Goal: Task Accomplishment & Management: Complete application form

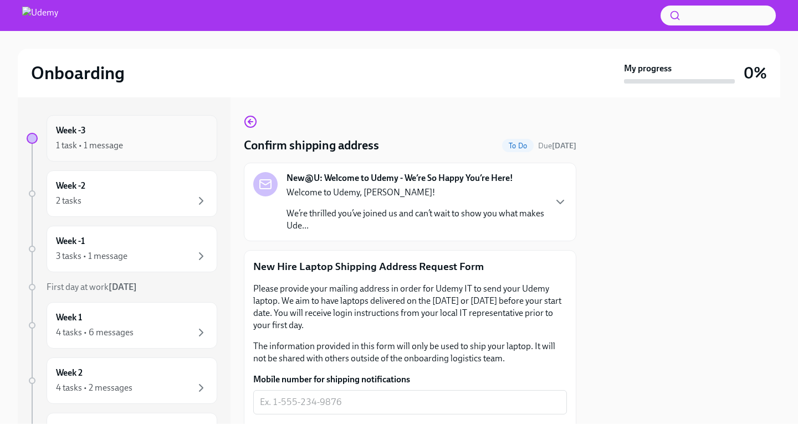
click at [122, 122] on div "Week -3 1 task • 1 message" at bounding box center [132, 138] width 171 height 47
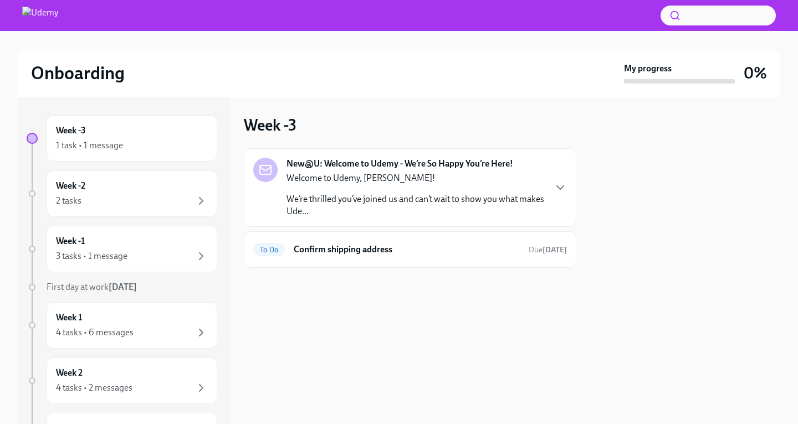
click at [122, 122] on div "Week -3 1 task • 1 message" at bounding box center [132, 138] width 171 height 47
click at [119, 249] on div "Week -1 3 tasks • 1 message" at bounding box center [132, 249] width 152 height 28
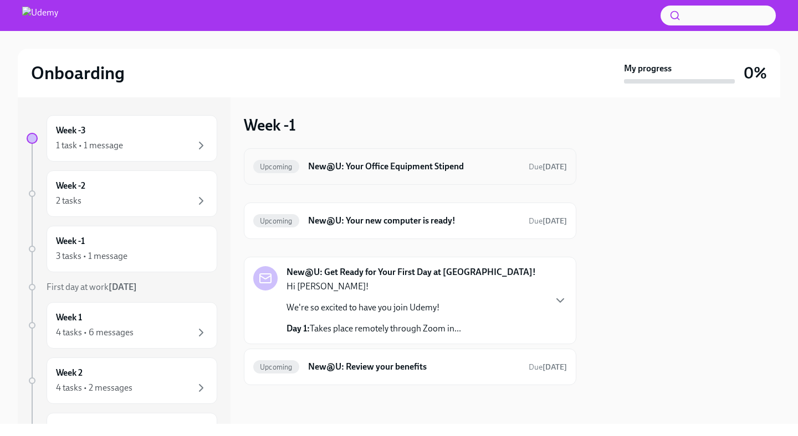
click at [438, 167] on h6 "New@U: Your Office Equipment Stipend" at bounding box center [414, 167] width 212 height 12
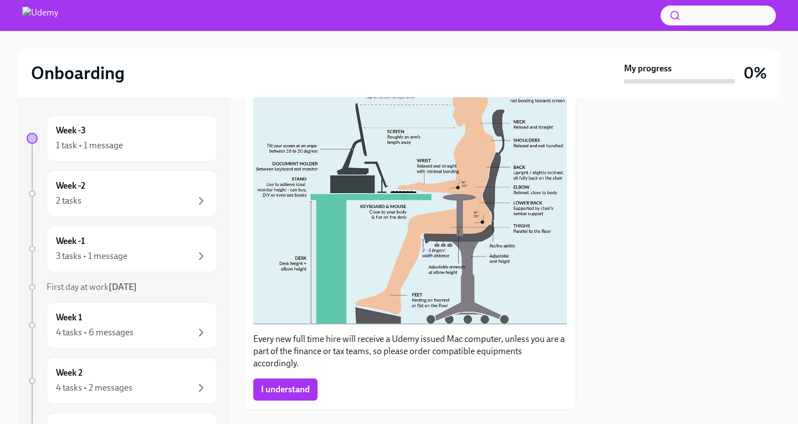
scroll to position [290, 0]
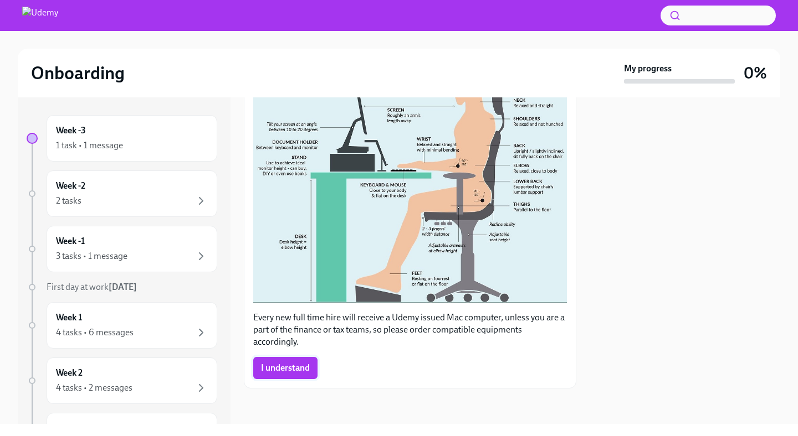
click at [302, 366] on span "I understand" at bounding box center [285, 368] width 49 height 11
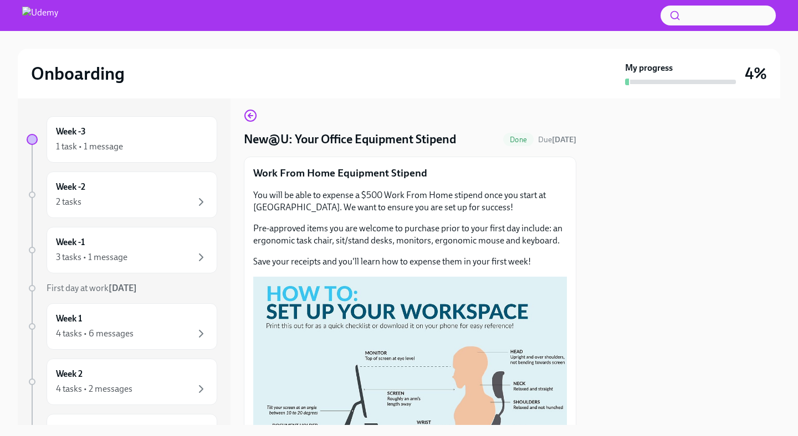
scroll to position [16, 0]
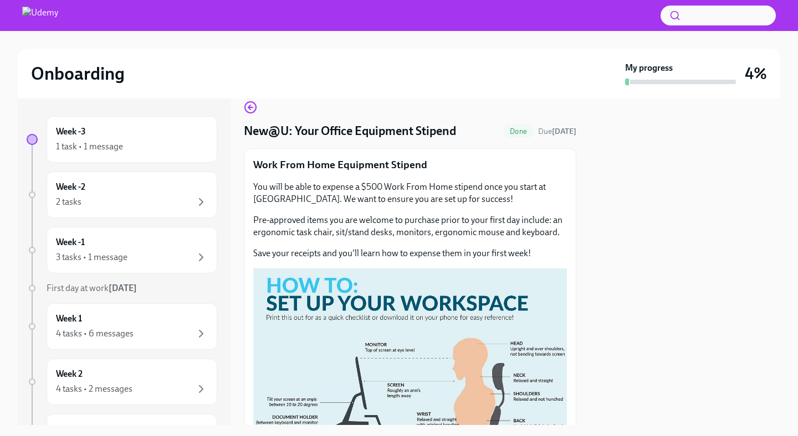
click at [320, 220] on p "Pre-approved items you are welcome to purchase prior to your first day include:…" at bounding box center [410, 226] width 314 height 24
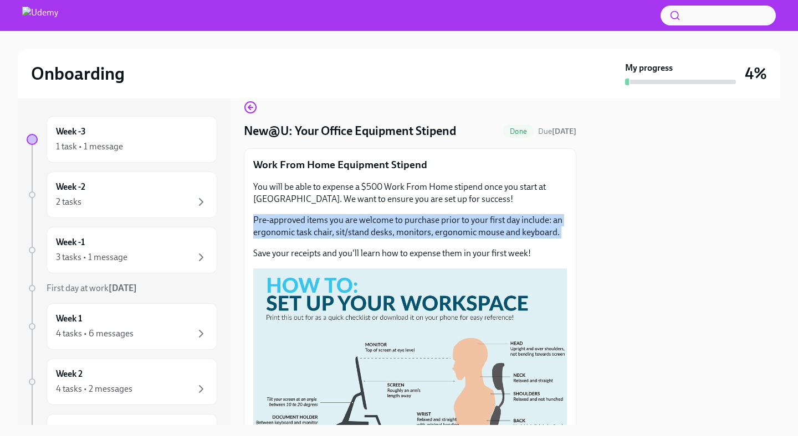
click at [320, 220] on p "Pre-approved items you are welcome to purchase prior to your first day include:…" at bounding box center [410, 226] width 314 height 24
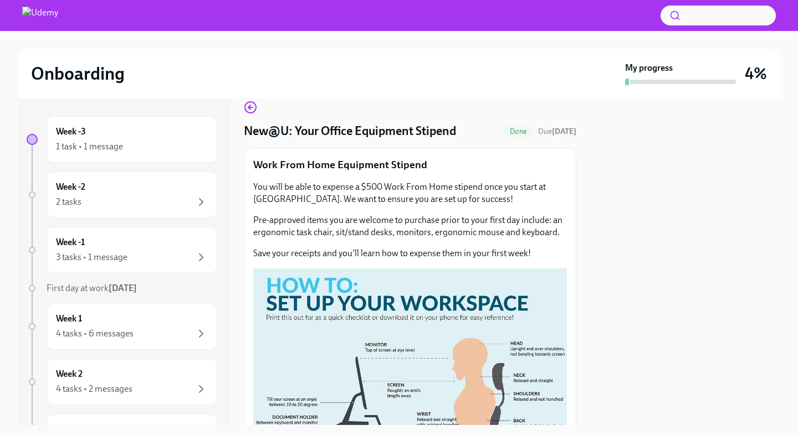
click at [336, 235] on p "Pre-approved items you are welcome to purchase prior to your first day include:…" at bounding box center [410, 226] width 314 height 24
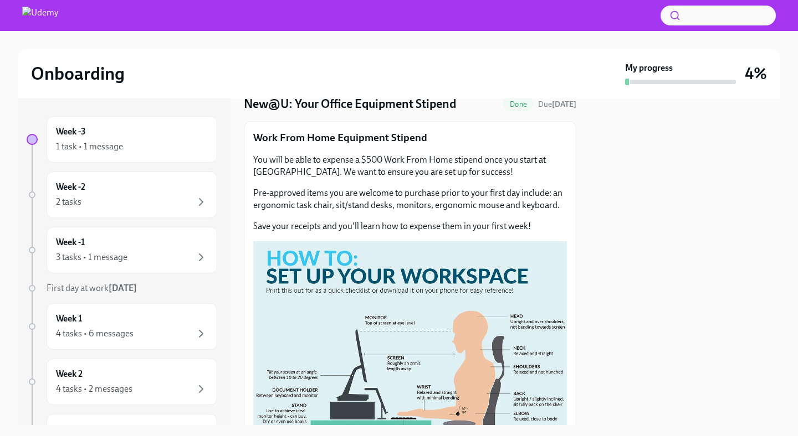
scroll to position [19, 0]
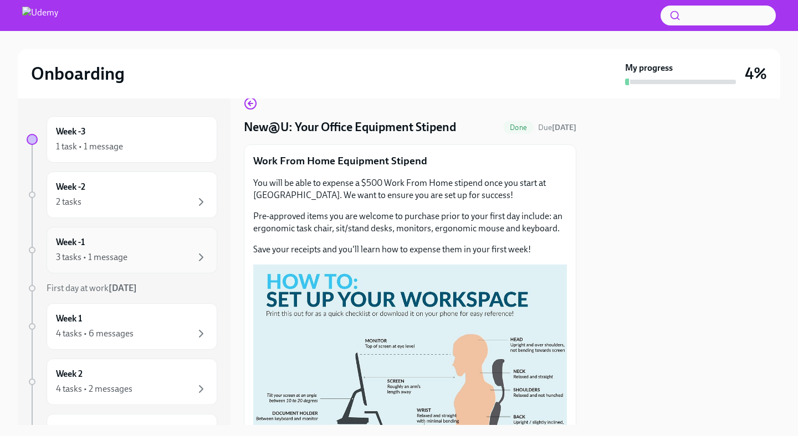
click at [133, 255] on div "3 tasks • 1 message" at bounding box center [132, 257] width 152 height 13
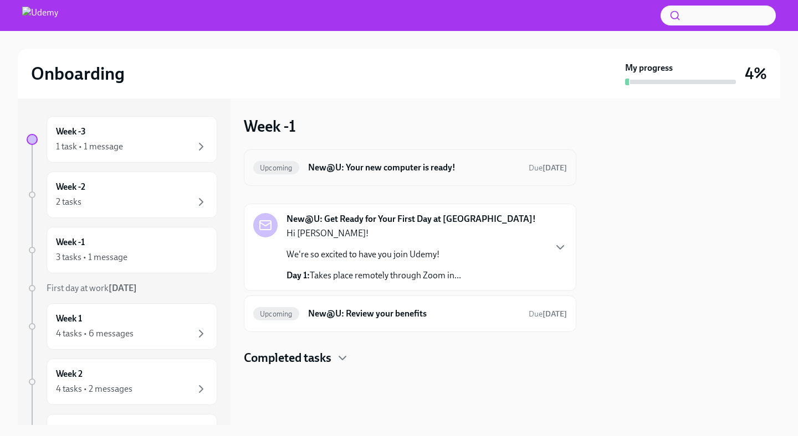
click at [345, 162] on h6 "New@U: Your new computer is ready!" at bounding box center [414, 168] width 212 height 12
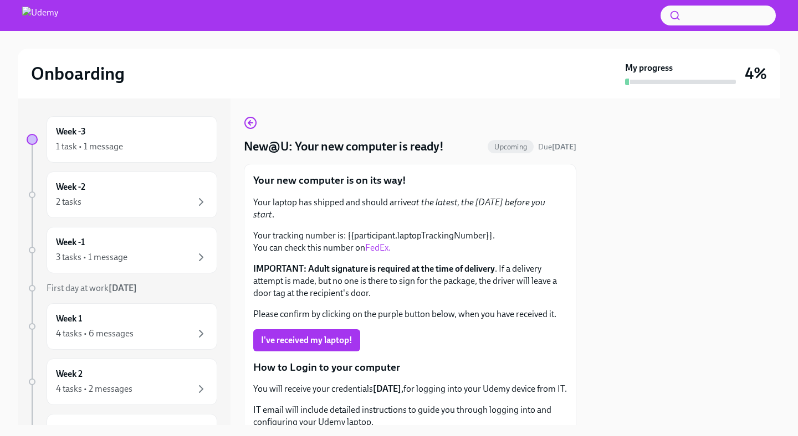
click at [309, 230] on p "Your tracking number is: {{participant.laptopTrackingNumber}}. You can check th…" at bounding box center [410, 242] width 314 height 24
click at [106, 244] on div "Week -1 3 tasks • 1 message" at bounding box center [132, 251] width 152 height 28
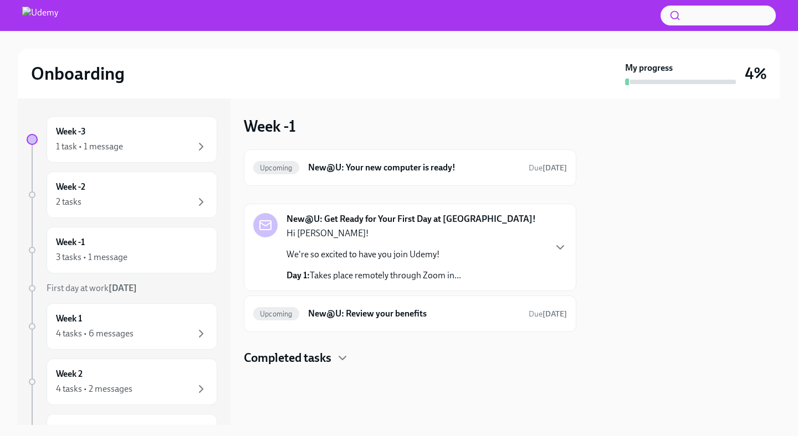
click at [361, 221] on strong "New@U: Get Ready for Your First Day at [GEOGRAPHIC_DATA]!" at bounding box center [410, 219] width 249 height 12
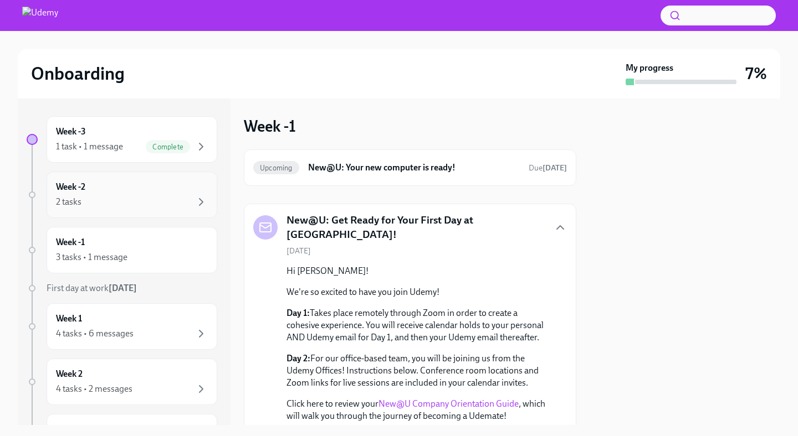
click at [118, 196] on div "2 tasks" at bounding box center [132, 202] width 152 height 13
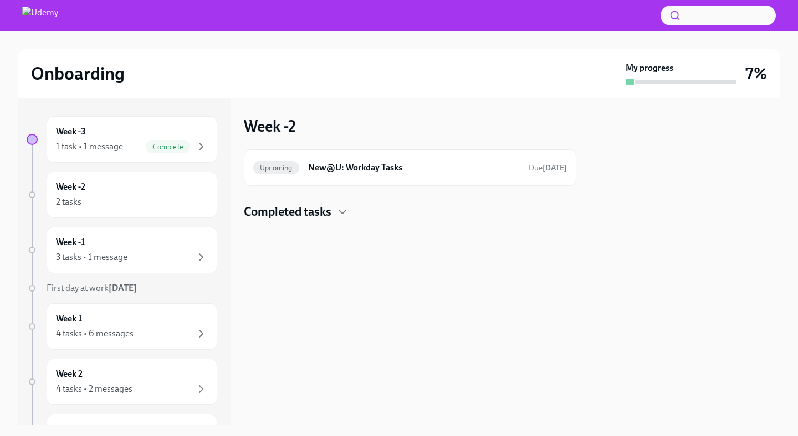
click at [319, 212] on h4 "Completed tasks" at bounding box center [288, 212] width 88 height 17
click at [362, 167] on h6 "New@U: Workday Tasks" at bounding box center [414, 168] width 212 height 12
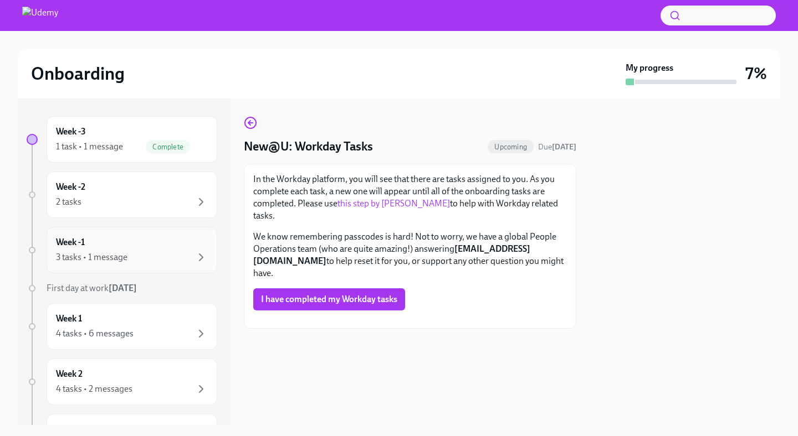
click at [117, 251] on div "3 tasks • 1 message" at bounding box center [132, 257] width 152 height 13
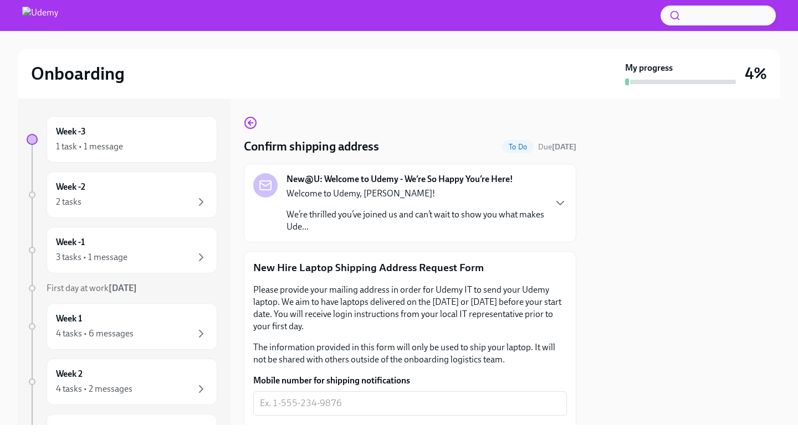
click at [350, 196] on p "Welcome to Udemy, [PERSON_NAME]!" at bounding box center [415, 194] width 258 height 12
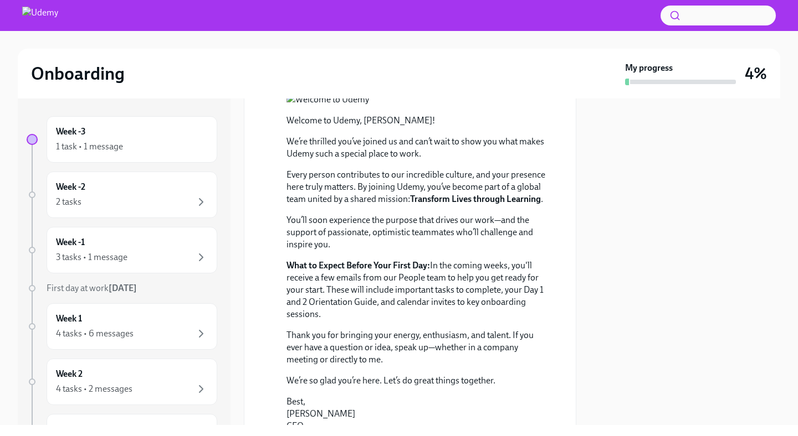
scroll to position [132, 0]
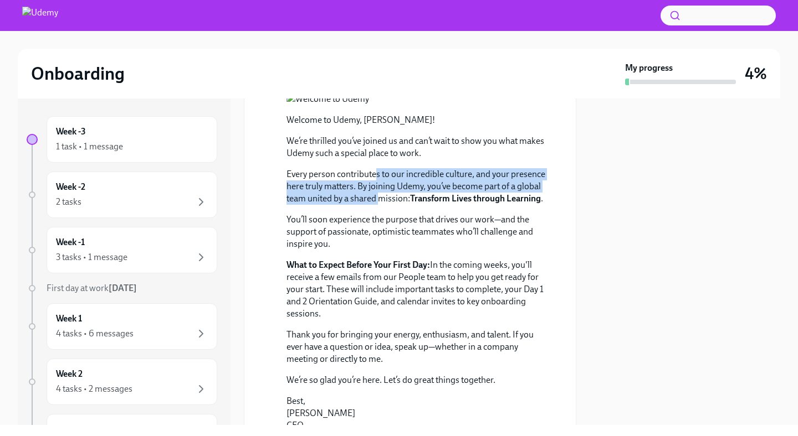
drag, startPoint x: 377, startPoint y: 227, endPoint x: 378, endPoint y: 261, distance: 33.8
click at [378, 261] on div "Welcome to Udemy, [PERSON_NAME]! We’re thrilled you’ve joined us and can’t wait…" at bounding box center [417, 273] width 263 height 318
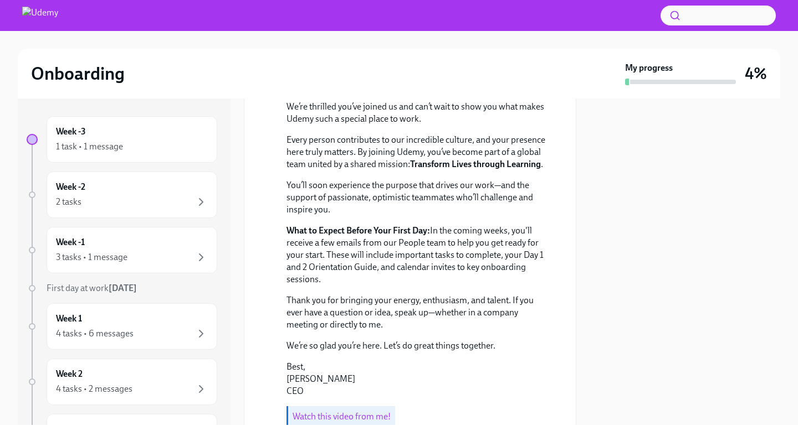
scroll to position [167, 0]
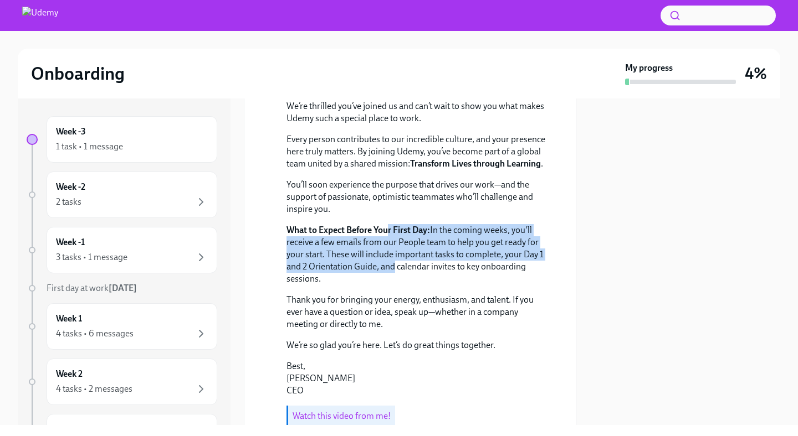
drag, startPoint x: 387, startPoint y: 281, endPoint x: 389, endPoint y: 320, distance: 38.3
click at [389, 285] on p "What to Expect Before Your First Day: In the coming weeks, you'll receive a few…" at bounding box center [417, 254] width 263 height 61
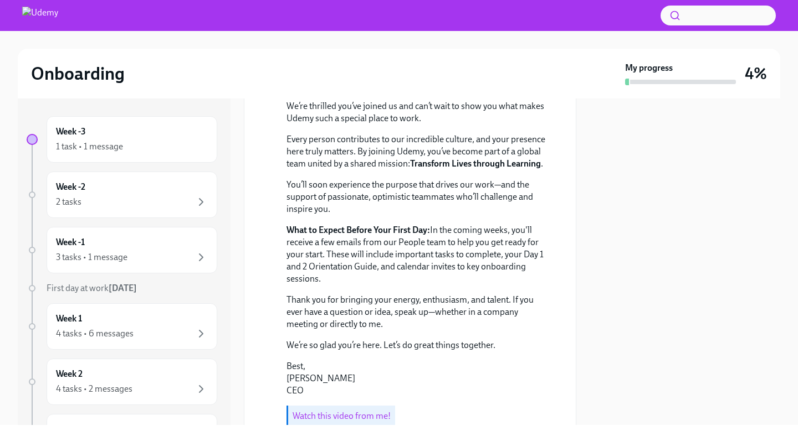
drag, startPoint x: 398, startPoint y: 334, endPoint x: 427, endPoint y: 286, distance: 55.7
click at [427, 285] on p "What to Expect Before Your First Day: In the coming weeks, you'll receive a few…" at bounding box center [417, 254] width 263 height 61
click at [427, 235] on strong "What to Expect Before Your First Day:" at bounding box center [357, 230] width 143 height 11
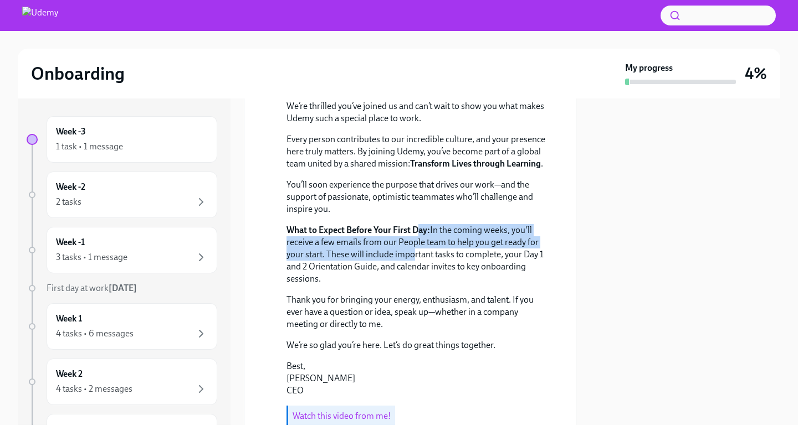
drag, startPoint x: 422, startPoint y: 286, endPoint x: 408, endPoint y: 305, distance: 23.1
click at [409, 285] on p "What to Expect Before Your First Day: In the coming weeks, you'll receive a few…" at bounding box center [417, 254] width 263 height 61
click at [408, 285] on p "What to Expect Before Your First Day: In the coming weeks, you'll receive a few…" at bounding box center [417, 254] width 263 height 61
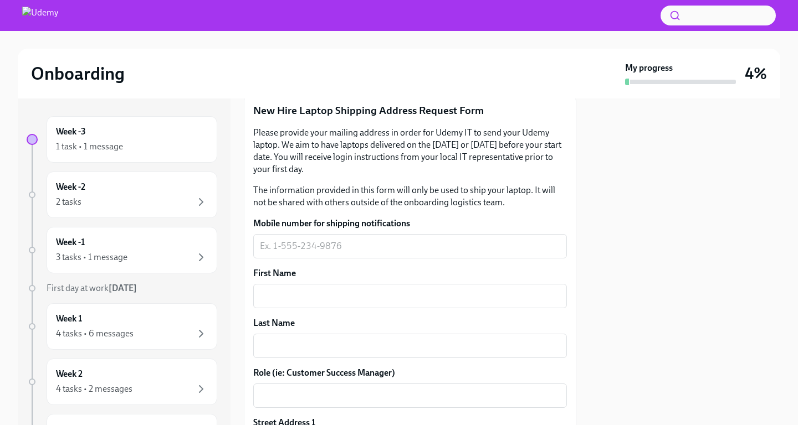
scroll to position [534, 0]
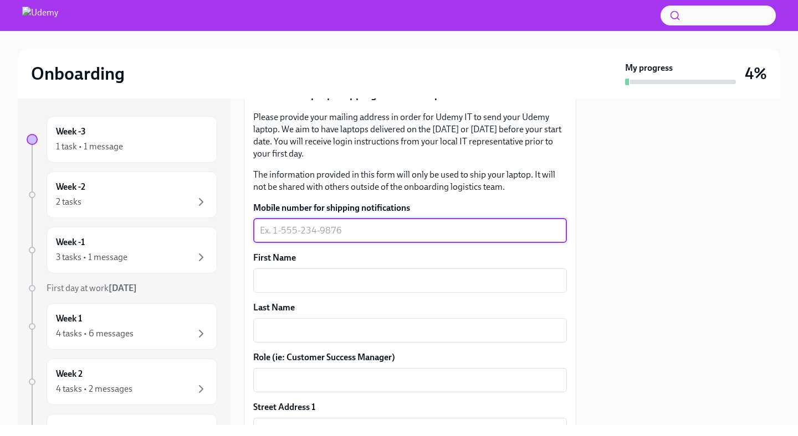
click at [386, 238] on textarea "Mobile number for shipping notifications" at bounding box center [410, 230] width 300 height 13
type textarea "8578671154"
click at [367, 287] on textarea "First Name" at bounding box center [410, 280] width 300 height 13
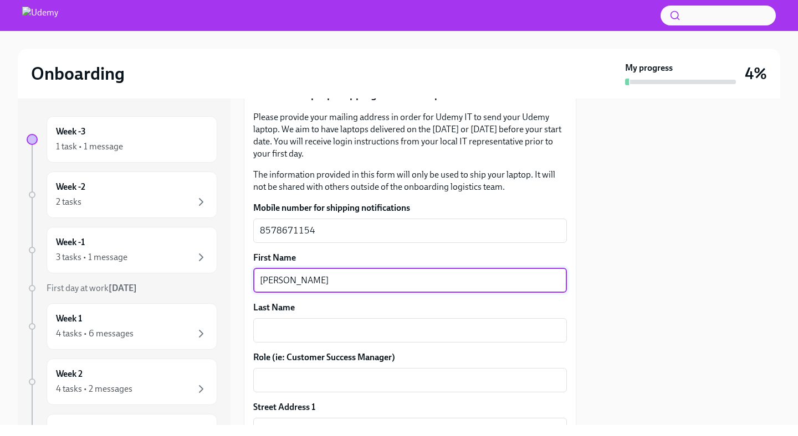
type textarea "[PERSON_NAME]"
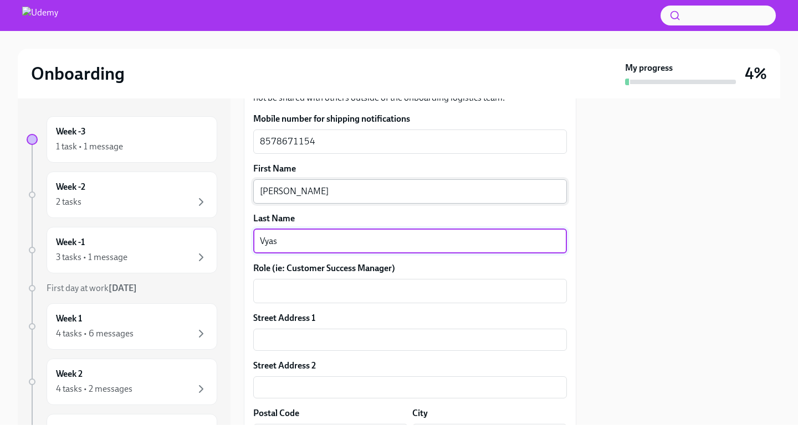
scroll to position [625, 0]
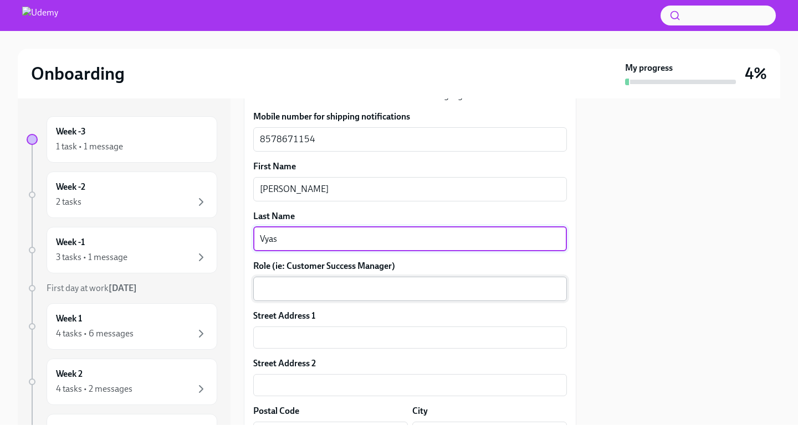
type textarea "Vyas"
click at [353, 301] on div "x ​" at bounding box center [410, 289] width 314 height 24
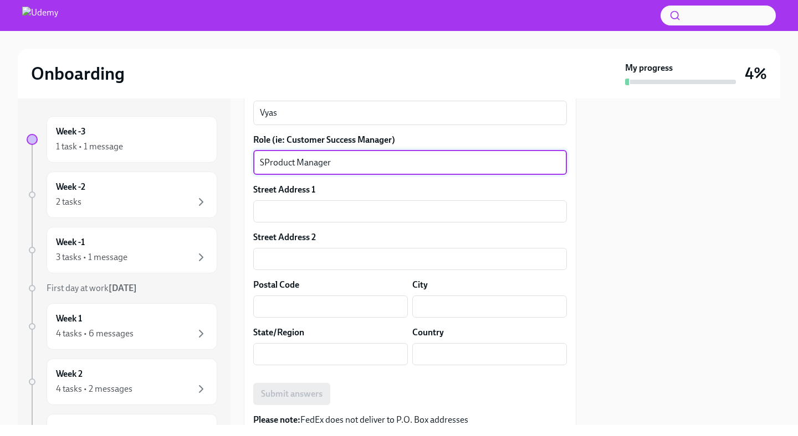
scroll to position [755, 0]
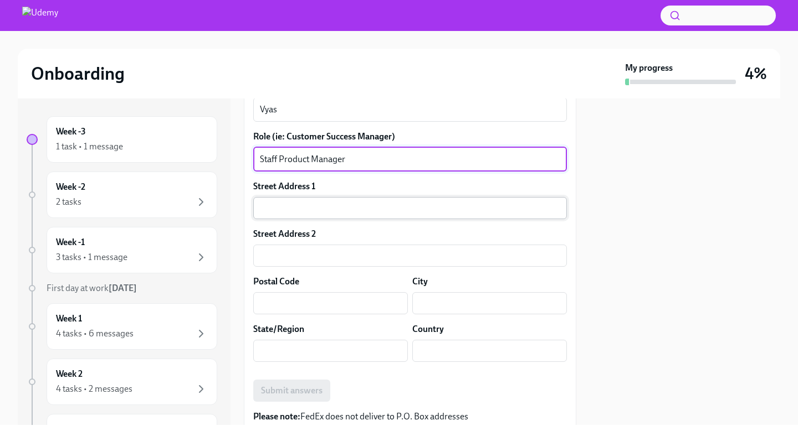
type textarea "Staff Product Manager"
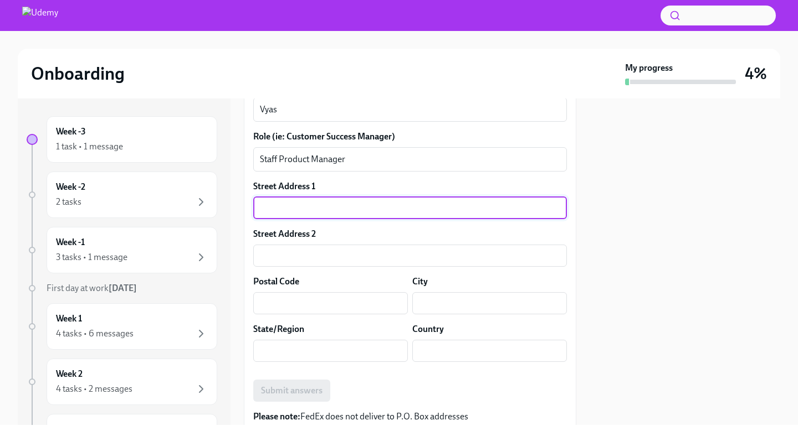
click at [315, 219] on input "text" at bounding box center [410, 208] width 314 height 22
type input "[STREET_ADDRESS]"
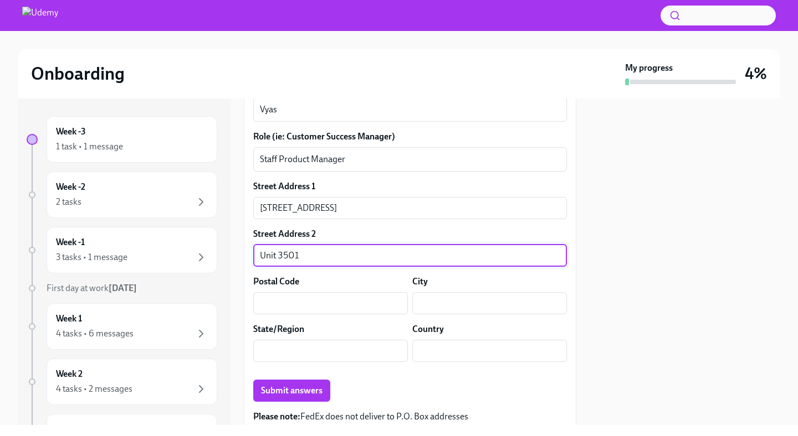
type input "Unit 3501"
click at [285, 336] on label "State/Region" at bounding box center [278, 329] width 51 height 12
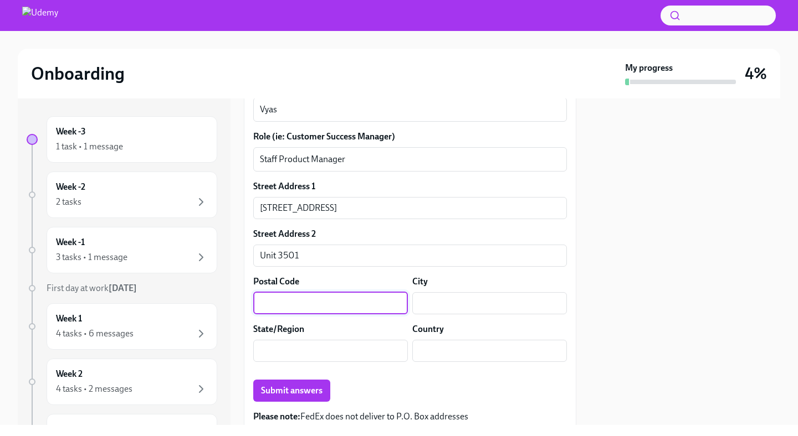
click at [286, 315] on input "text" at bounding box center [330, 303] width 155 height 22
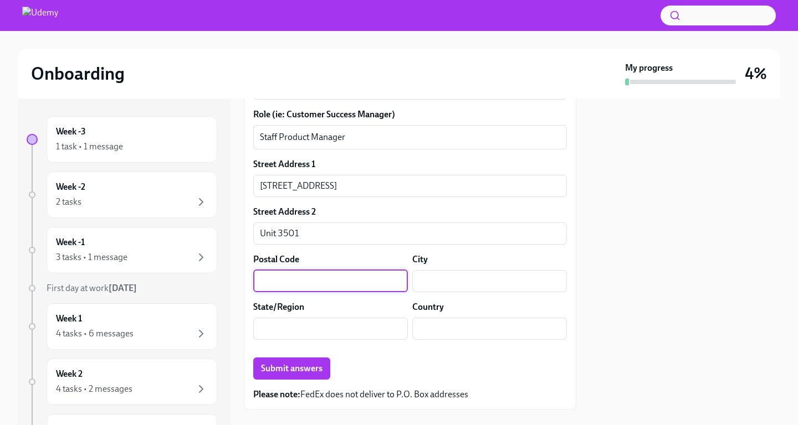
scroll to position [781, 0]
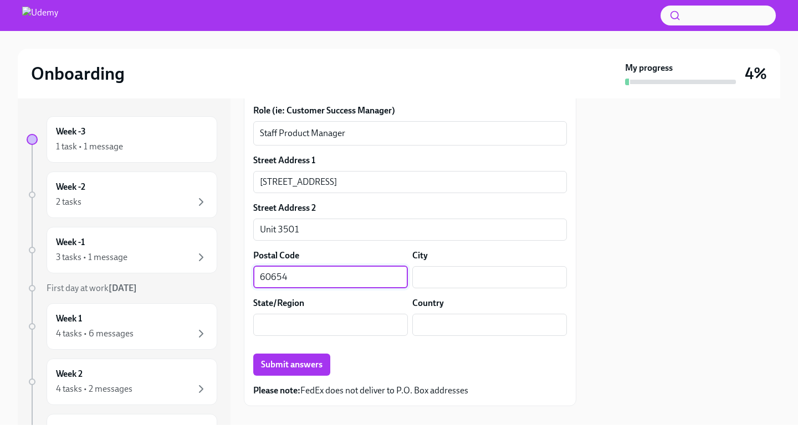
type input "60654"
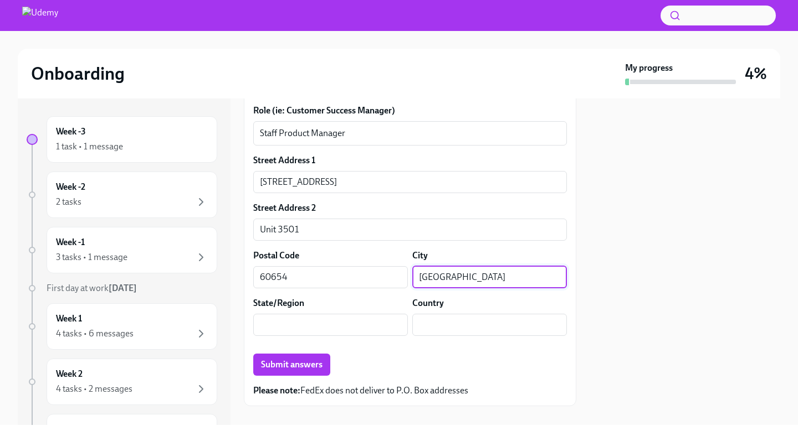
type input "[GEOGRAPHIC_DATA]"
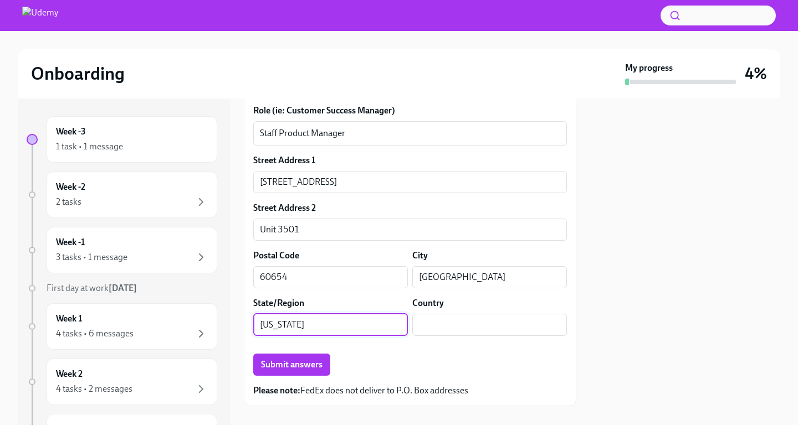
type input "[US_STATE]"
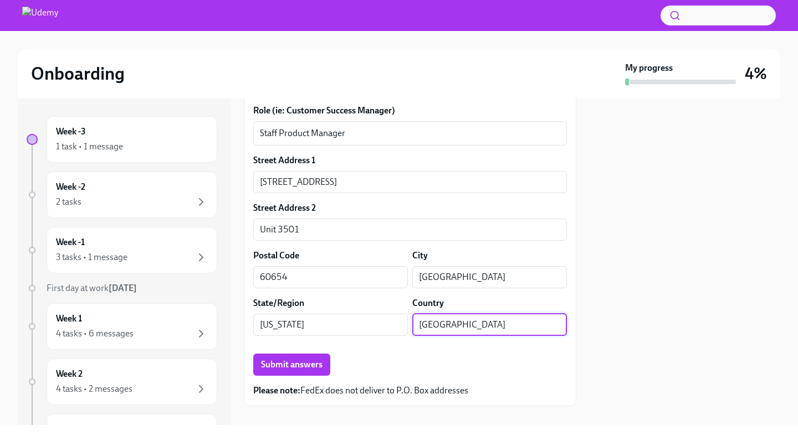
type input "[GEOGRAPHIC_DATA]"
click at [327, 310] on div "State/Region" at bounding box center [330, 303] width 155 height 12
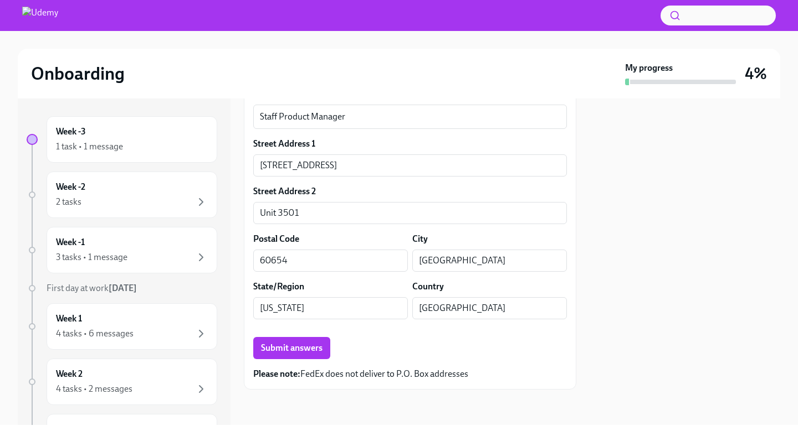
scroll to position [851, 0]
click at [316, 346] on span "Submit answers" at bounding box center [291, 348] width 61 height 11
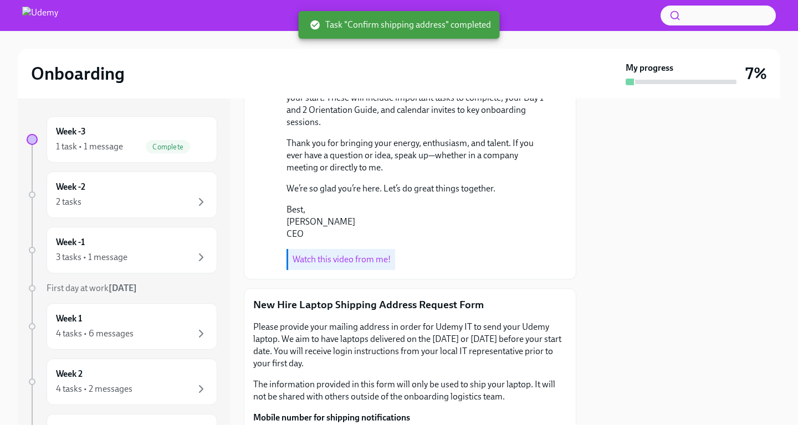
scroll to position [0, 0]
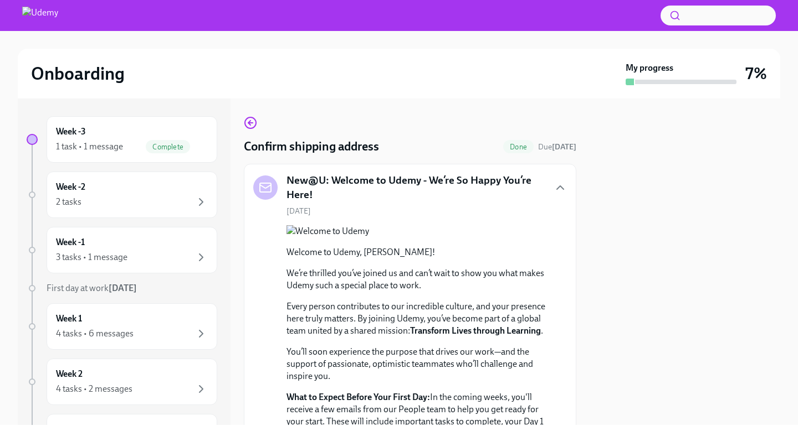
click at [253, 125] on icon "button" at bounding box center [250, 122] width 13 height 13
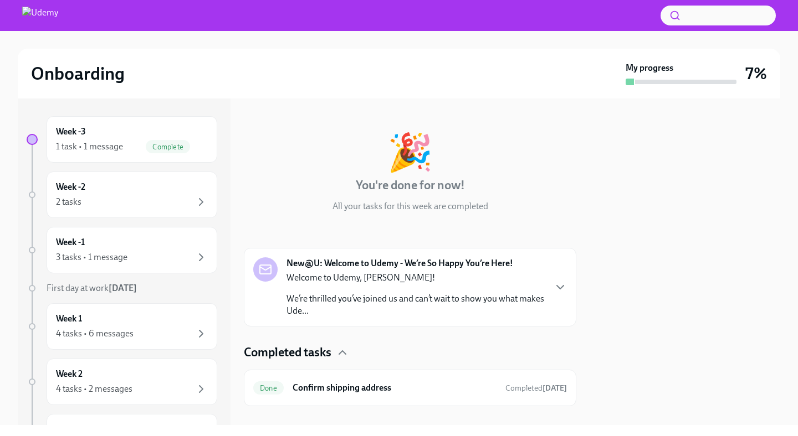
scroll to position [50, 0]
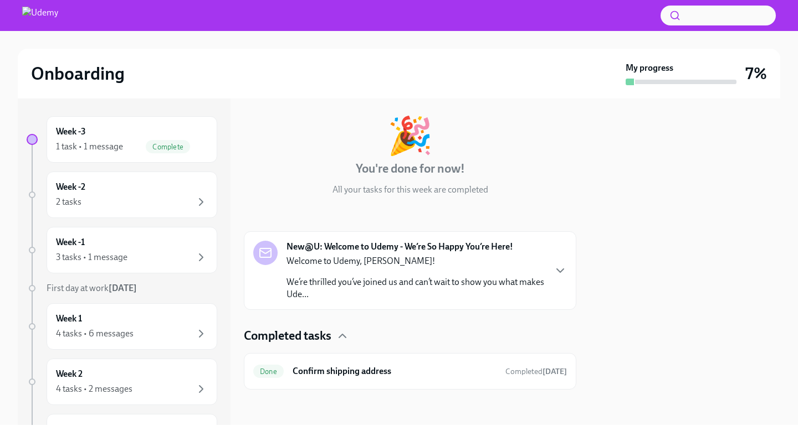
click at [310, 330] on h4 "Completed tasks" at bounding box center [288, 336] width 88 height 17
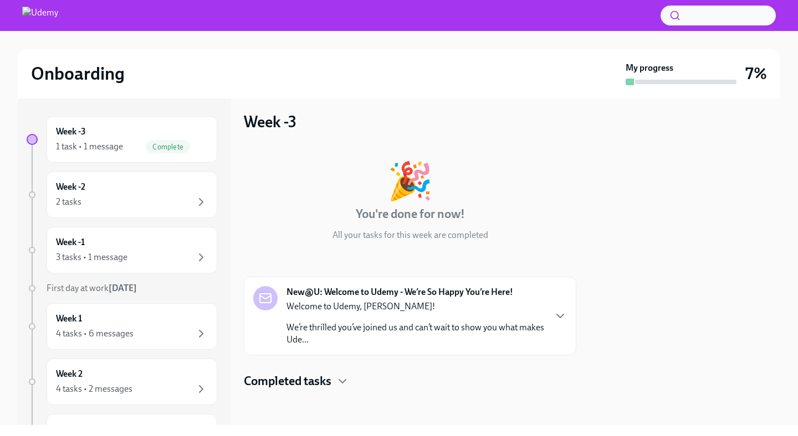
click at [371, 317] on div "Welcome to Udemy, [PERSON_NAME]! We’re thrilled you’ve joined us and can’t wait…" at bounding box center [415, 323] width 258 height 45
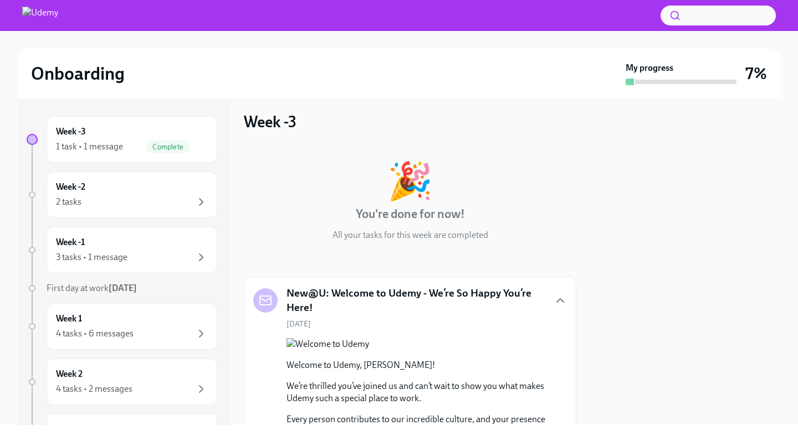
scroll to position [50, 0]
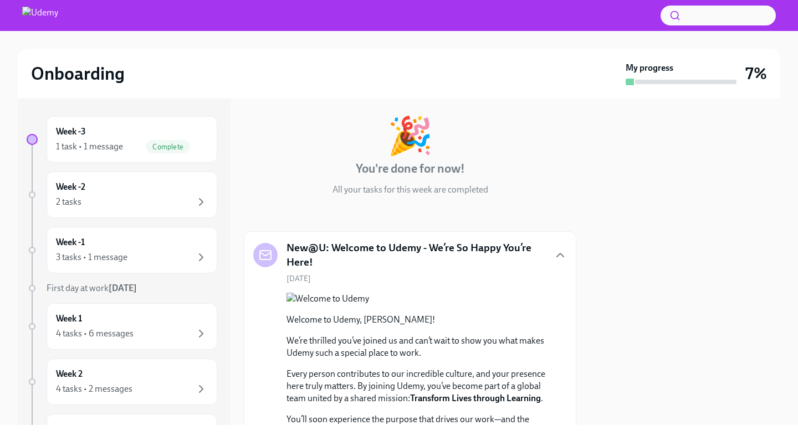
click at [384, 254] on h5 "New@U: Welcome to Udemy - We’re So Happy You’re Here!" at bounding box center [415, 255] width 258 height 28
click at [84, 178] on div "Week -2 2 tasks" at bounding box center [132, 195] width 171 height 47
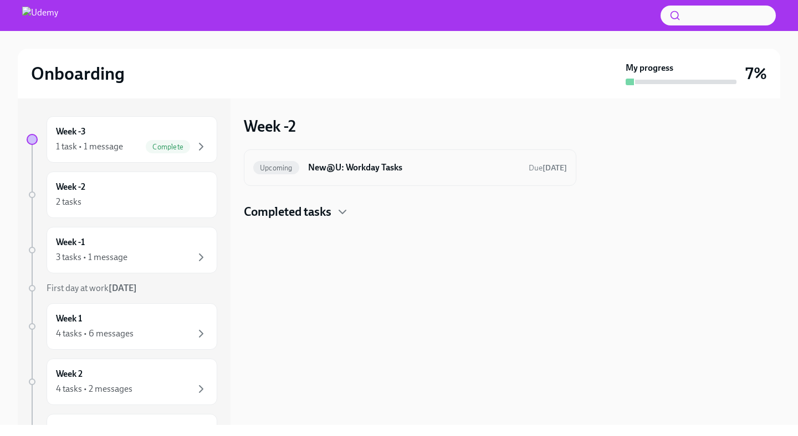
click at [353, 159] on div "Upcoming New@U: Workday Tasks Due [DATE]" at bounding box center [410, 168] width 314 height 18
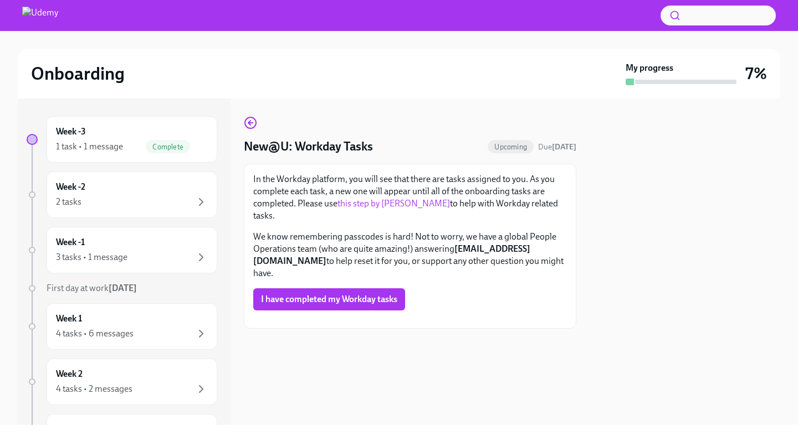
scroll to position [91, 0]
click at [142, 205] on div "2 tasks" at bounding box center [132, 202] width 152 height 13
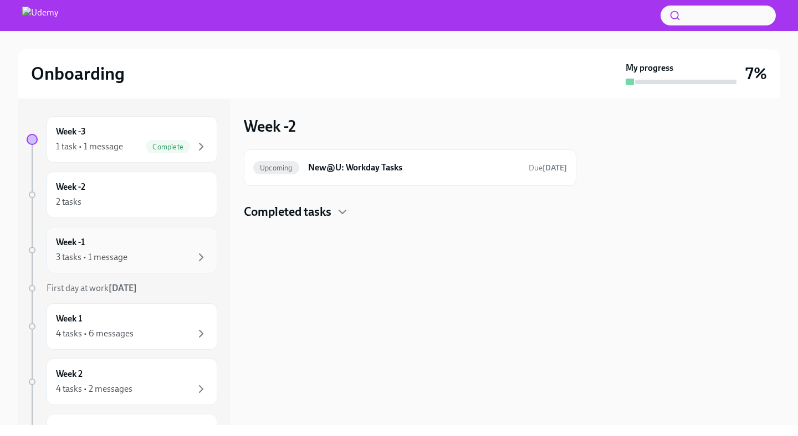
click at [146, 248] on div "Week -1 3 tasks • 1 message" at bounding box center [132, 251] width 152 height 28
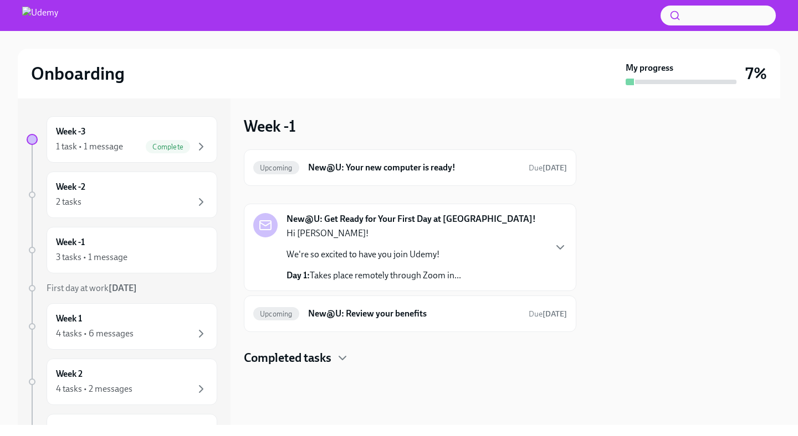
click at [333, 255] on p "We're so excited to have you join Udemy!" at bounding box center [373, 255] width 174 height 12
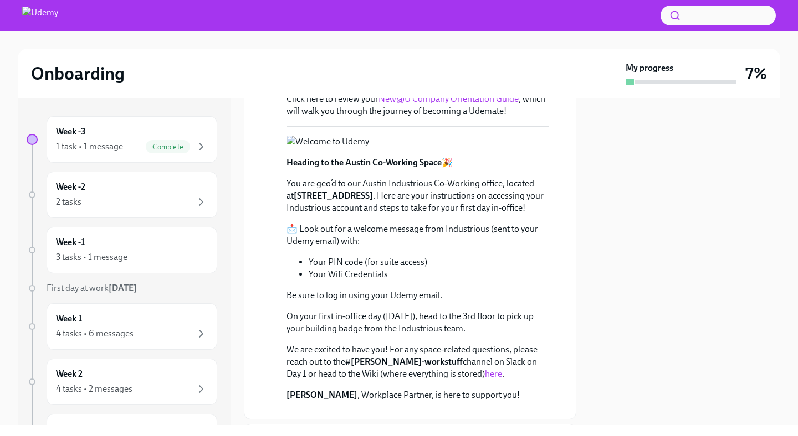
scroll to position [309, 0]
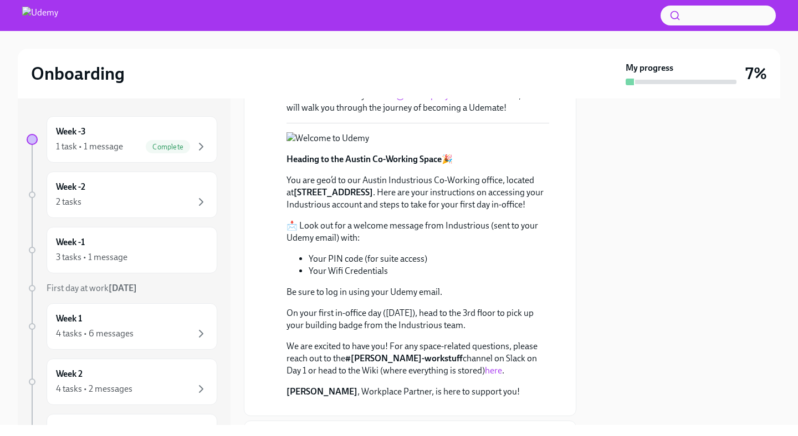
drag, startPoint x: 363, startPoint y: 290, endPoint x: 407, endPoint y: 297, distance: 44.3
click at [407, 211] on p "You are geo’d to our Austin Industrious Co-Working office, located at [STREET_A…" at bounding box center [417, 192] width 263 height 37
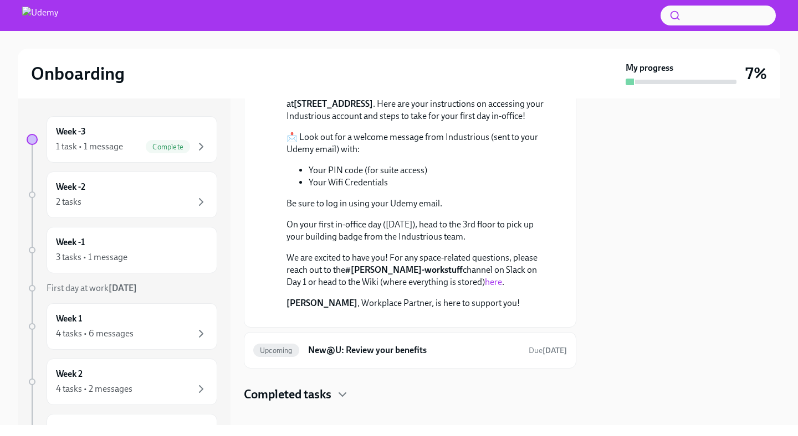
scroll to position [399, 0]
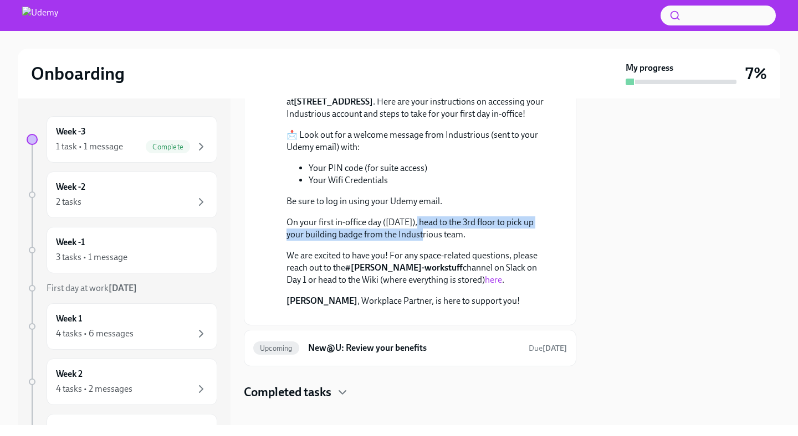
drag, startPoint x: 419, startPoint y: 317, endPoint x: 419, endPoint y: 333, distance: 16.6
click at [419, 241] on p "On your first in-office day ([DATE]), head to the 3rd floor to pick up your bui…" at bounding box center [417, 229] width 263 height 24
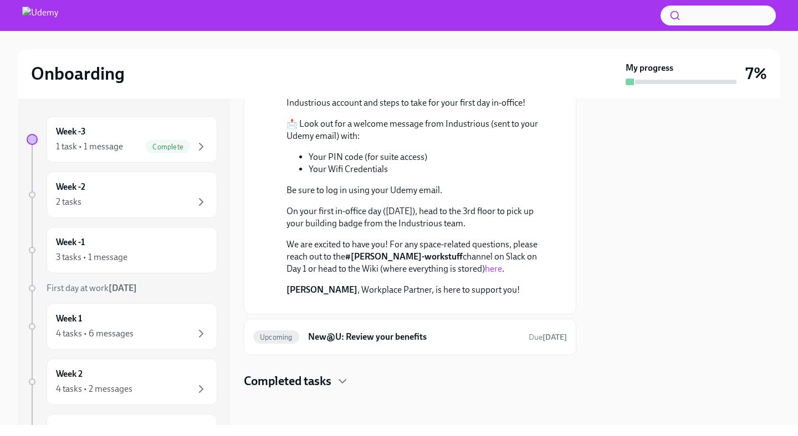
scroll to position [467, 0]
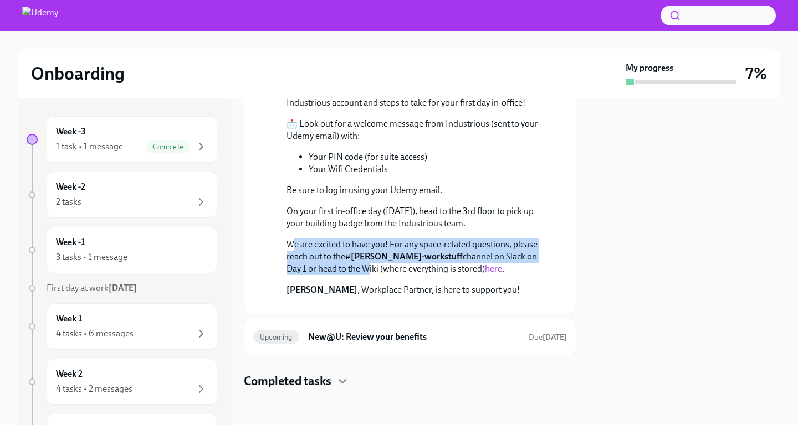
drag, startPoint x: 292, startPoint y: 277, endPoint x: 313, endPoint y: 308, distance: 37.5
click at [313, 275] on p "We are excited to have you! For any space-related questions, please reach out t…" at bounding box center [417, 257] width 263 height 37
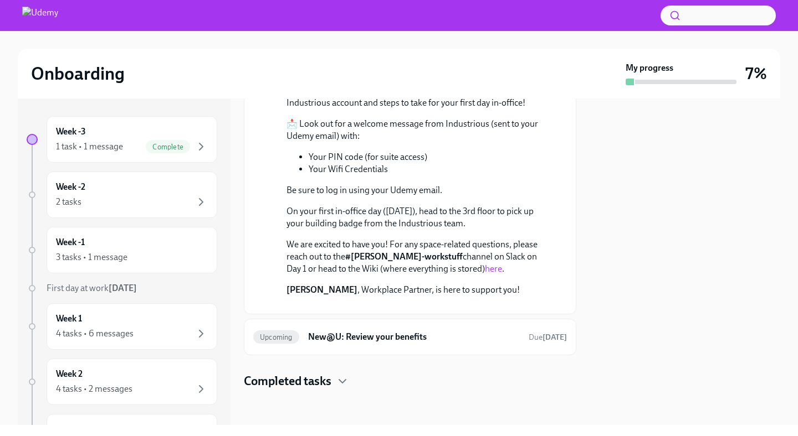
scroll to position [571, 0]
click at [322, 349] on div "Upcoming New@U: Review your benefits Due [DATE]" at bounding box center [410, 337] width 332 height 37
click at [320, 343] on div "Upcoming New@U: Review your benefits Due [DATE]" at bounding box center [410, 337] width 314 height 18
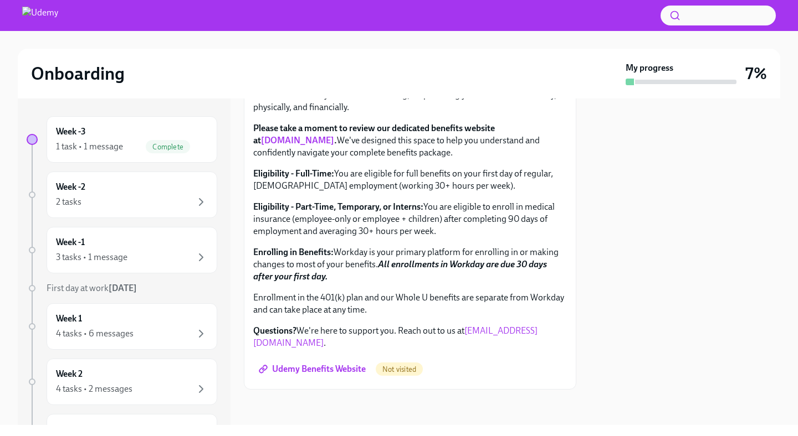
scroll to position [391, 0]
click at [124, 338] on div "4 tasks • 6 messages" at bounding box center [95, 334] width 78 height 12
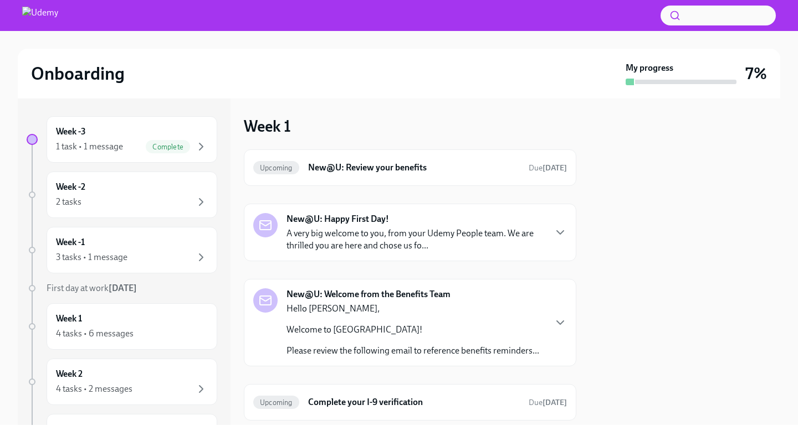
click at [301, 255] on div "New@U: Happy First Day! A very big welcome to you, from your Udemy People team.…" at bounding box center [410, 233] width 332 height 58
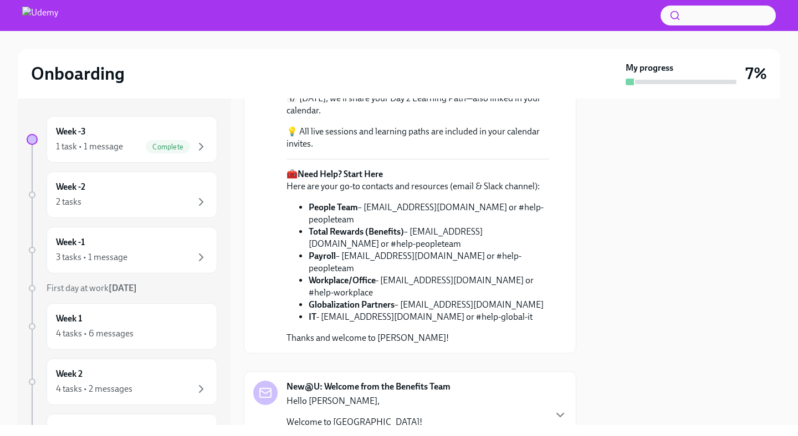
scroll to position [380, 0]
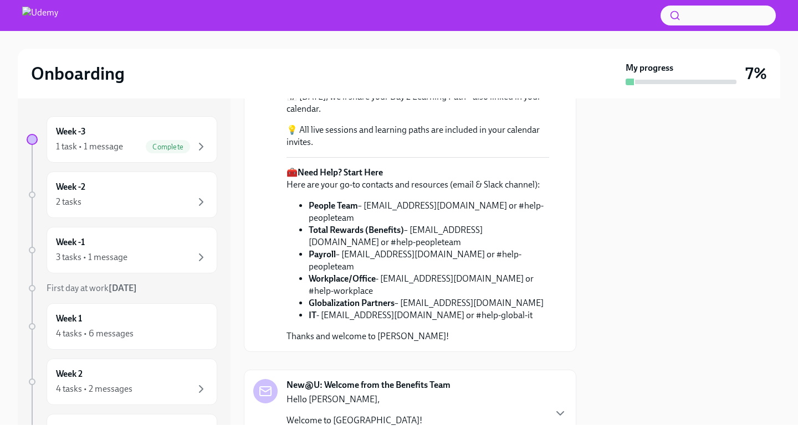
click at [392, 44] on link "New@U Orientation Guide" at bounding box center [407, 39] width 102 height 11
click at [303, 58] on p "As you saw in your New@U Orientation Guide , your first two days include a mix …" at bounding box center [417, 45] width 263 height 24
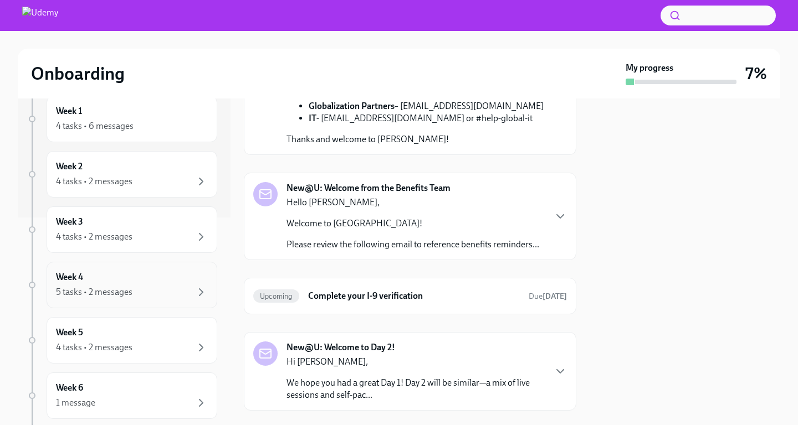
scroll to position [267, 0]
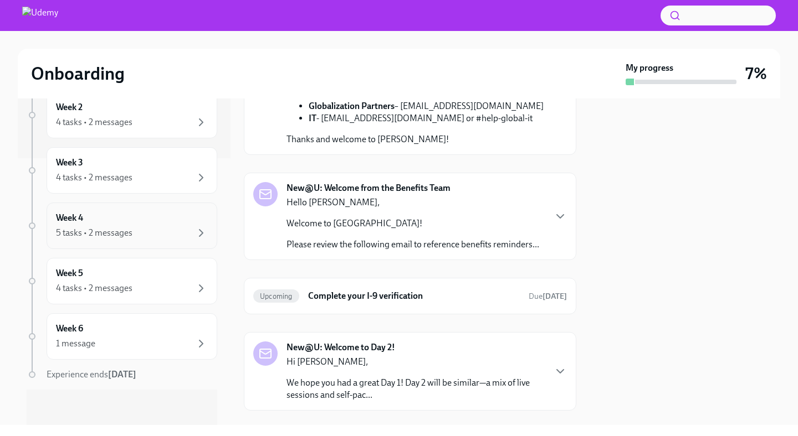
click at [97, 337] on div "Week 6 1 message" at bounding box center [132, 337] width 152 height 28
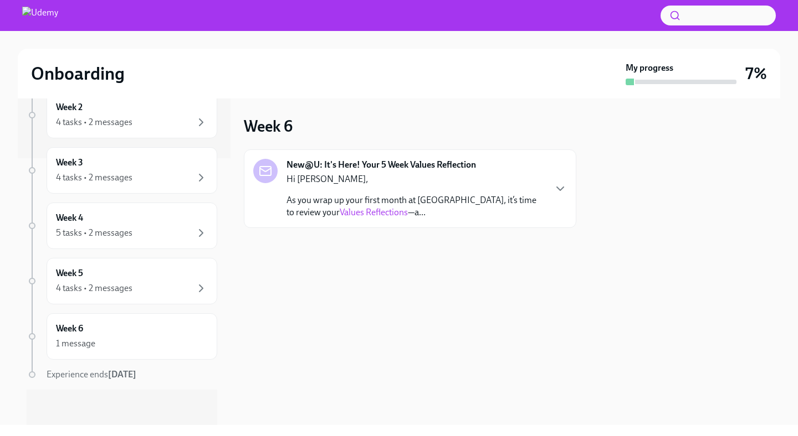
click at [435, 188] on div "Hi [PERSON_NAME], As you wrap up your first month at [GEOGRAPHIC_DATA], it’s ti…" at bounding box center [415, 195] width 258 height 45
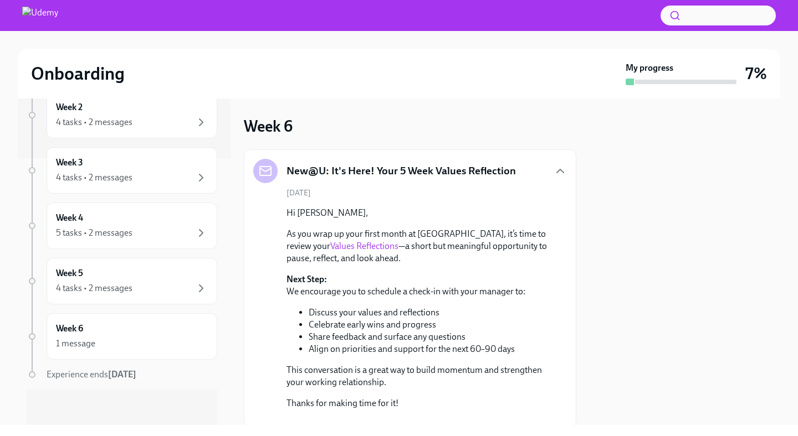
scroll to position [102, 0]
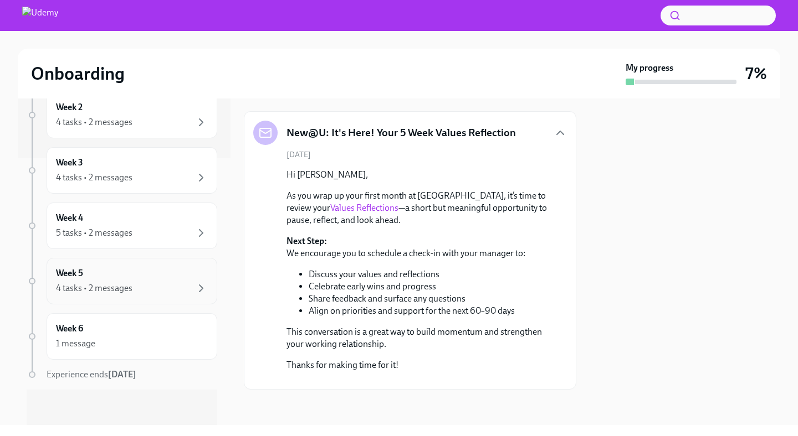
click at [102, 304] on div "Week 5 4 tasks • 2 messages" at bounding box center [132, 281] width 171 height 47
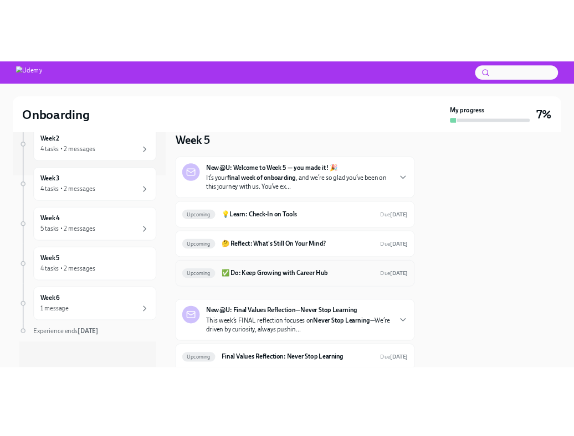
scroll to position [57, 0]
